Goal: Information Seeking & Learning: Learn about a topic

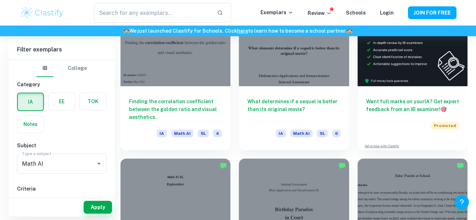
scroll to position [2710, 0]
click at [300, 64] on div at bounding box center [294, 45] width 110 height 83
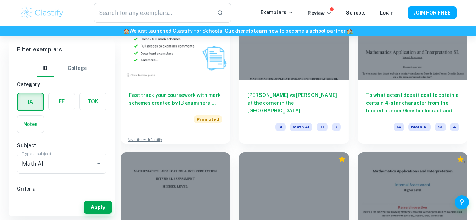
scroll to position [10449, 0]
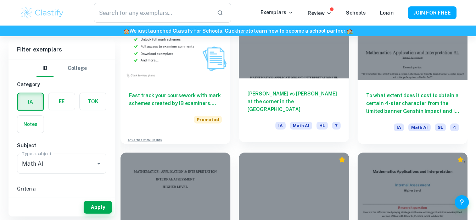
click at [274, 107] on h6 "[PERSON_NAME] vs [PERSON_NAME] at the corner in the [GEOGRAPHIC_DATA]" at bounding box center [293, 101] width 93 height 23
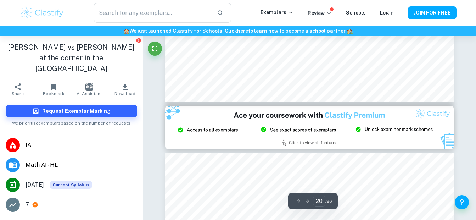
scroll to position [8353, 0]
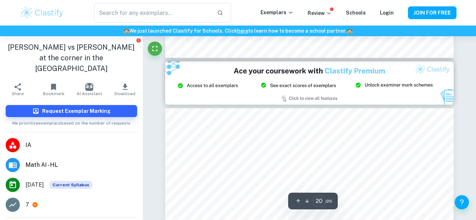
type input "21"
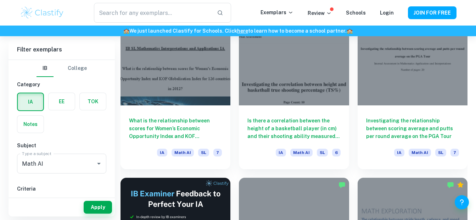
scroll to position [3464, 0]
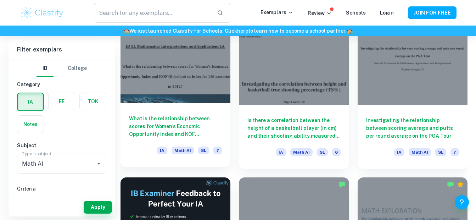
click at [173, 127] on h6 "What is the relationship between scores for Women’s Economic Opportunity Index …" at bounding box center [175, 125] width 93 height 23
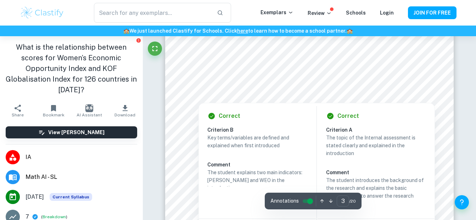
scroll to position [1059, 0]
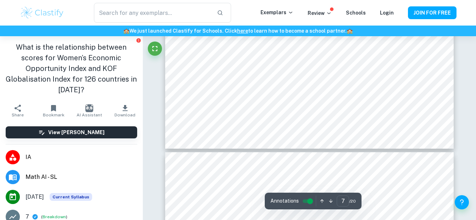
type input "8"
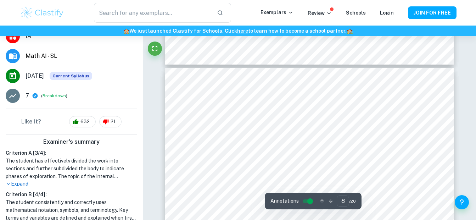
scroll to position [125, 0]
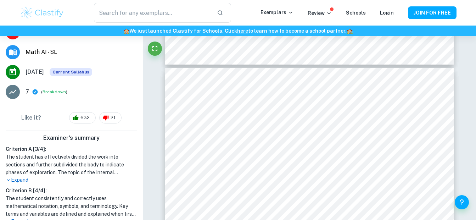
click at [36, 95] on div "7 ( Breakdown )" at bounding box center [81, 91] width 112 height 8
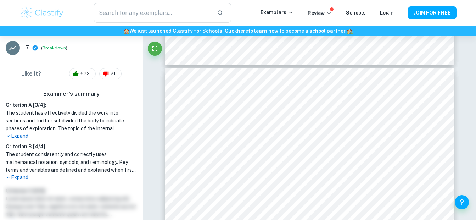
scroll to position [178, 0]
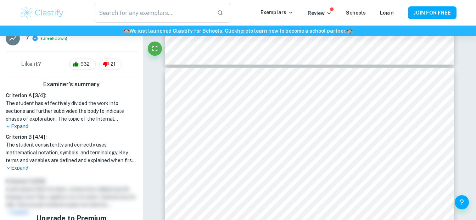
click at [40, 100] on h1 "The student has effectively divided the work into sections and further subdivid…" at bounding box center [71, 110] width 131 height 23
click at [23, 127] on p "Expand" at bounding box center [71, 126] width 131 height 7
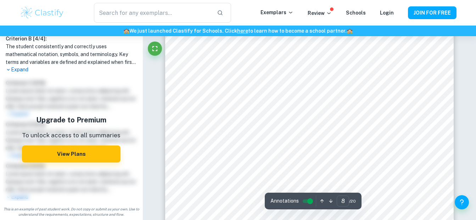
scroll to position [3064, 0]
click at [226, 129] on div at bounding box center [275, 129] width 164 height 9
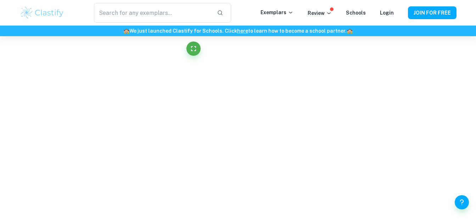
scroll to position [1565, 0]
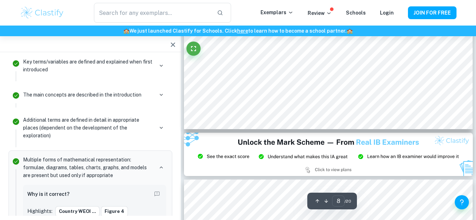
type input "9"
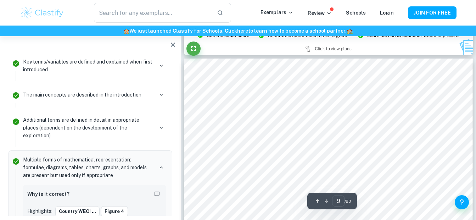
scroll to position [3327, 0]
